Goal: Navigation & Orientation: Find specific page/section

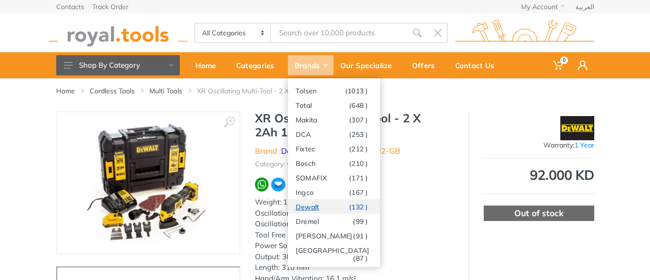
click at [306, 206] on link "Dewalt (132 )" at bounding box center [334, 207] width 92 height 15
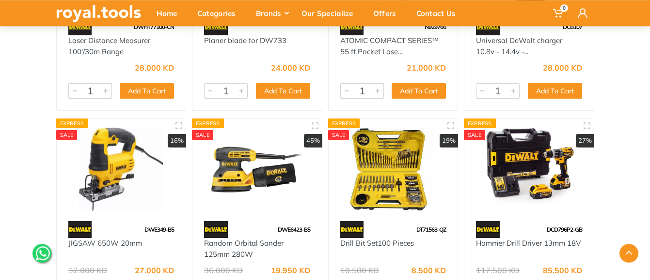
scroll to position [346, 0]
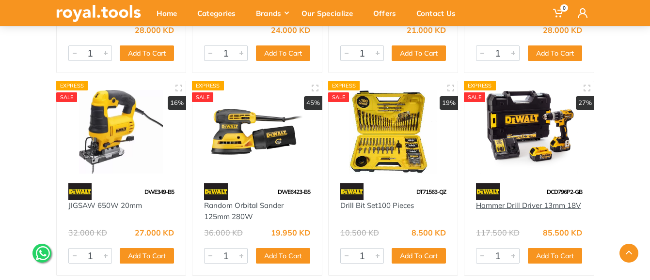
click at [533, 206] on link "Hammer Drill Driver 13mm 18V" at bounding box center [528, 205] width 105 height 9
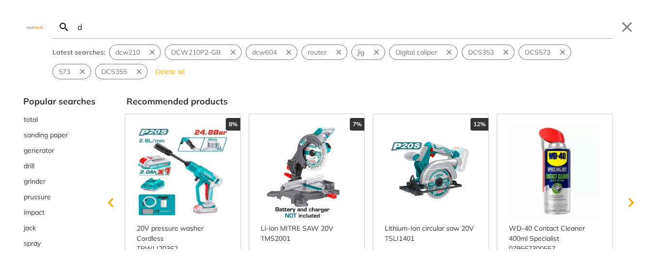
type input "dc"
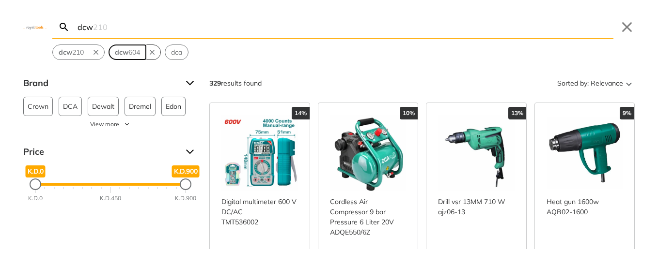
click at [133, 51] on span "dcw 604" at bounding box center [127, 52] width 25 height 10
type input "dcw604"
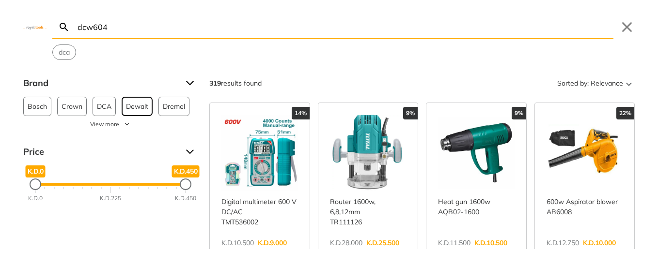
click at [134, 107] on span "Dewalt" at bounding box center [137, 106] width 22 height 18
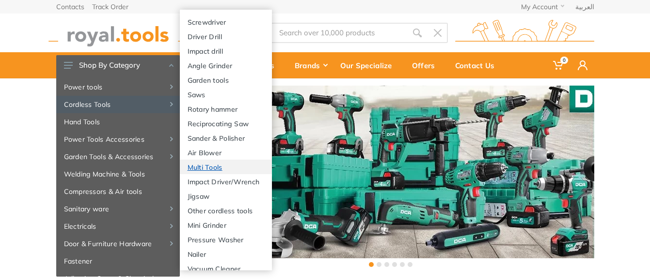
click at [211, 164] on link "Multi Tools" at bounding box center [226, 167] width 92 height 15
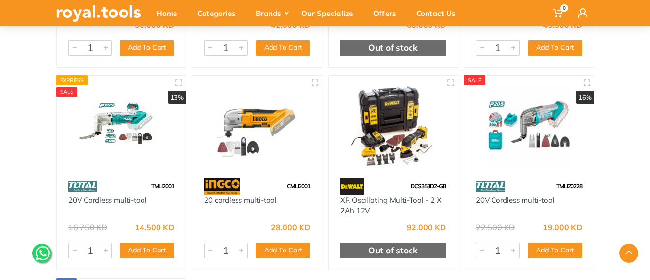
scroll to position [296, 0]
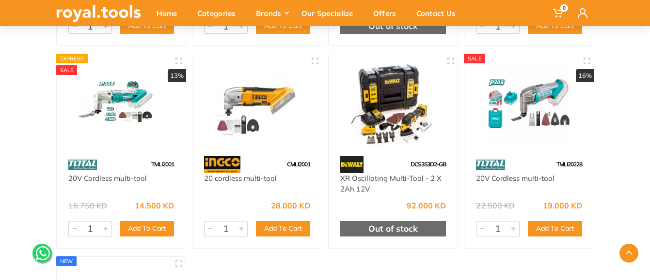
drag, startPoint x: 393, startPoint y: 167, endPoint x: 491, endPoint y: 95, distance: 121.2
drag, startPoint x: 633, startPoint y: 78, endPoint x: 577, endPoint y: 54, distance: 60.3
click at [632, 78] on div "Home Category Cordless Tools Multi Tools 1" at bounding box center [325, 129] width 650 height 694
